Goal: Navigation & Orientation: Find specific page/section

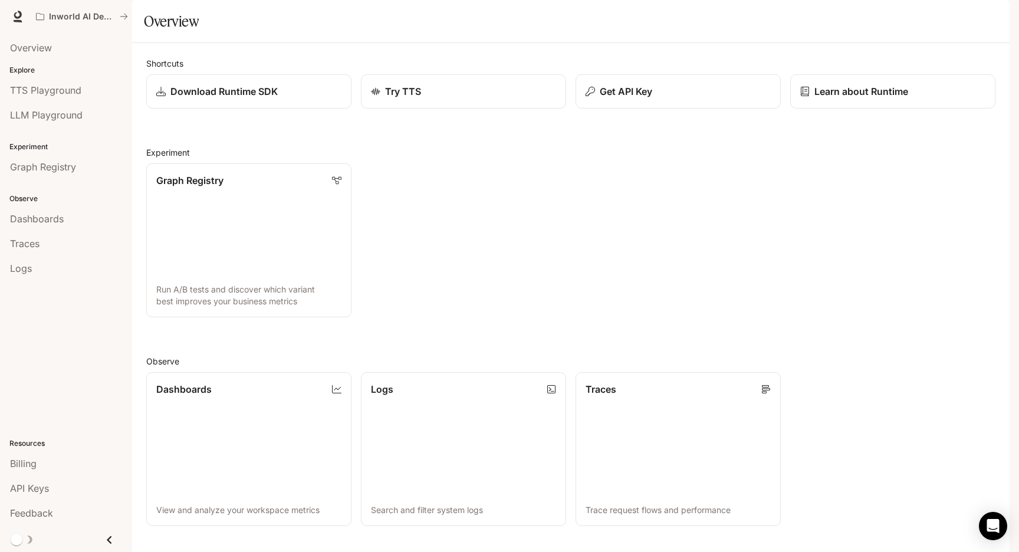
click at [997, 18] on img "button" at bounding box center [993, 16] width 17 height 17
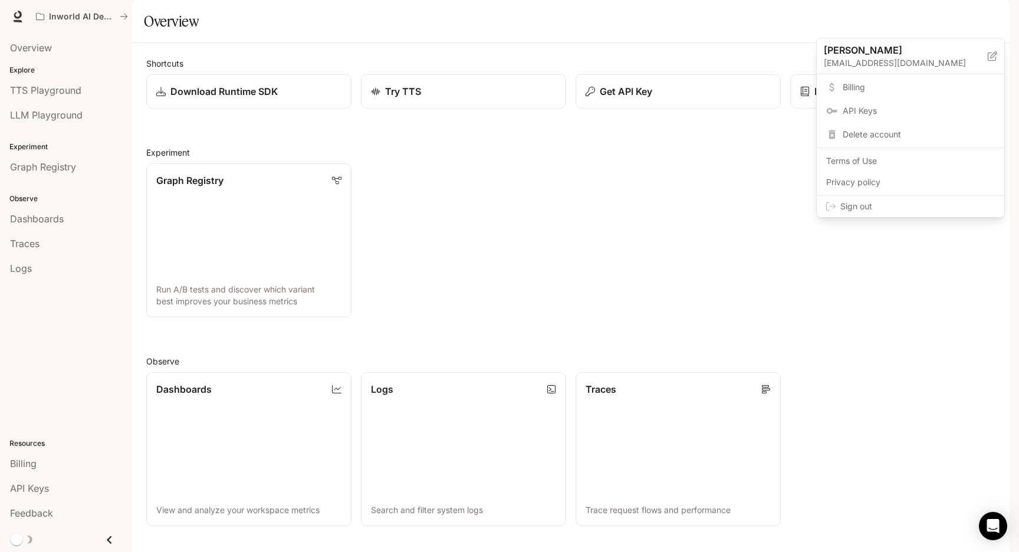
click at [53, 84] on div at bounding box center [509, 276] width 1019 height 552
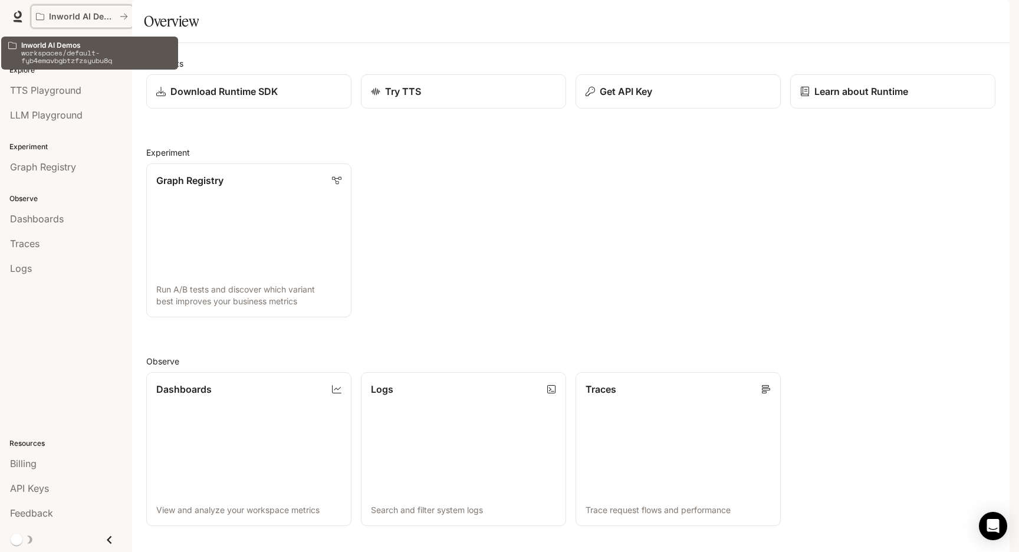
click at [88, 13] on p "Inworld AI Demos" at bounding box center [82, 17] width 66 height 10
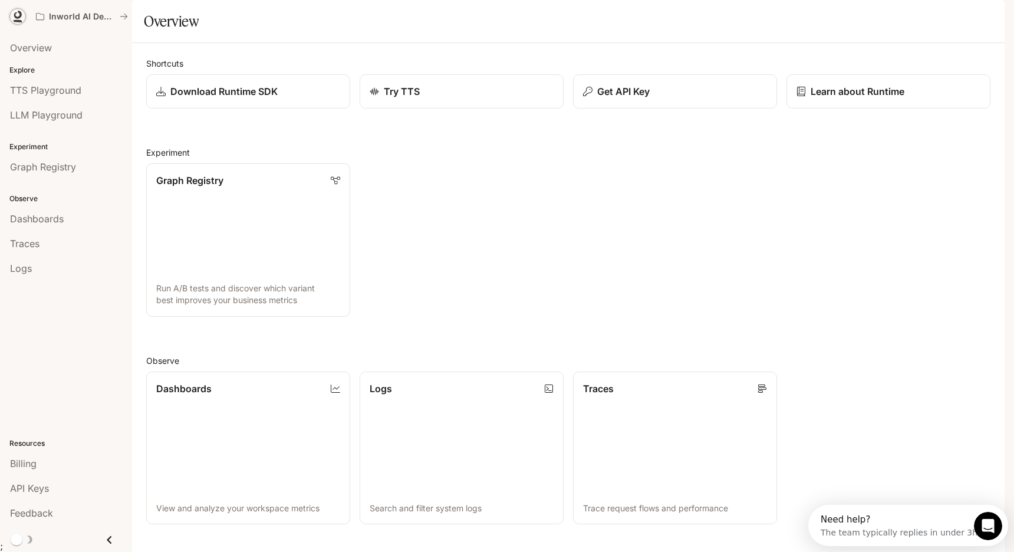
click at [22, 18] on icon at bounding box center [18, 17] width 12 height 12
